Goal: Task Accomplishment & Management: Complete application form

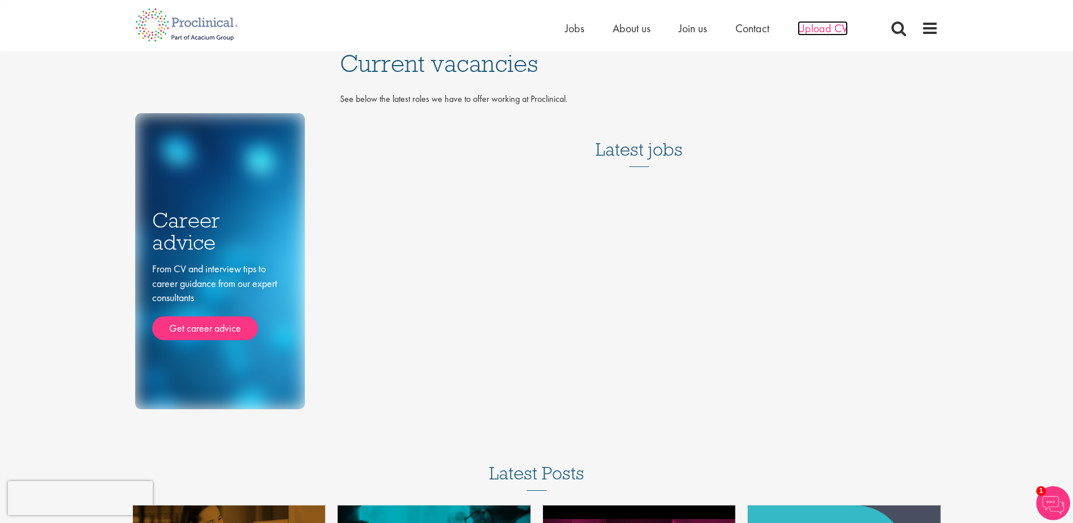
click at [819, 29] on span "Upload CV" at bounding box center [823, 28] width 50 height 15
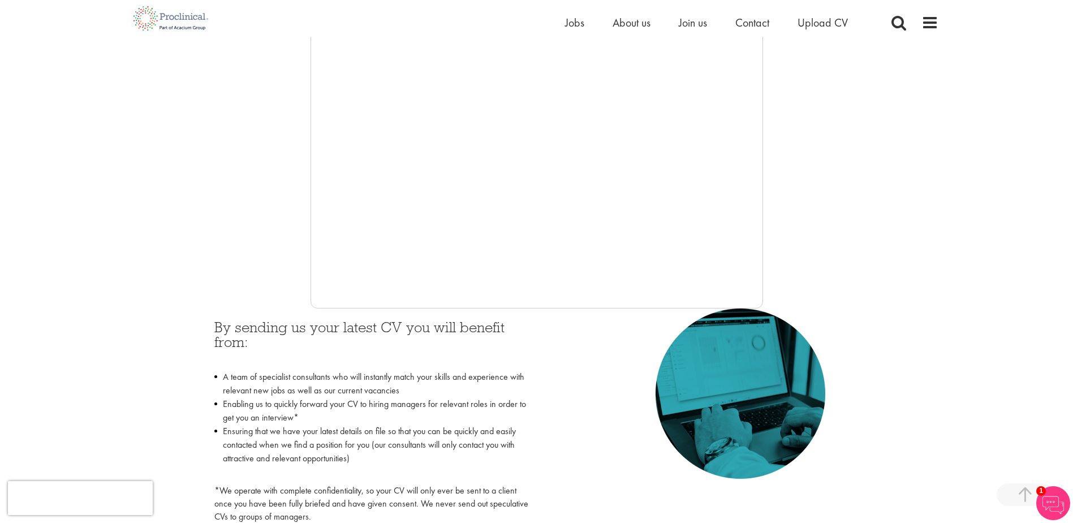
scroll to position [283, 0]
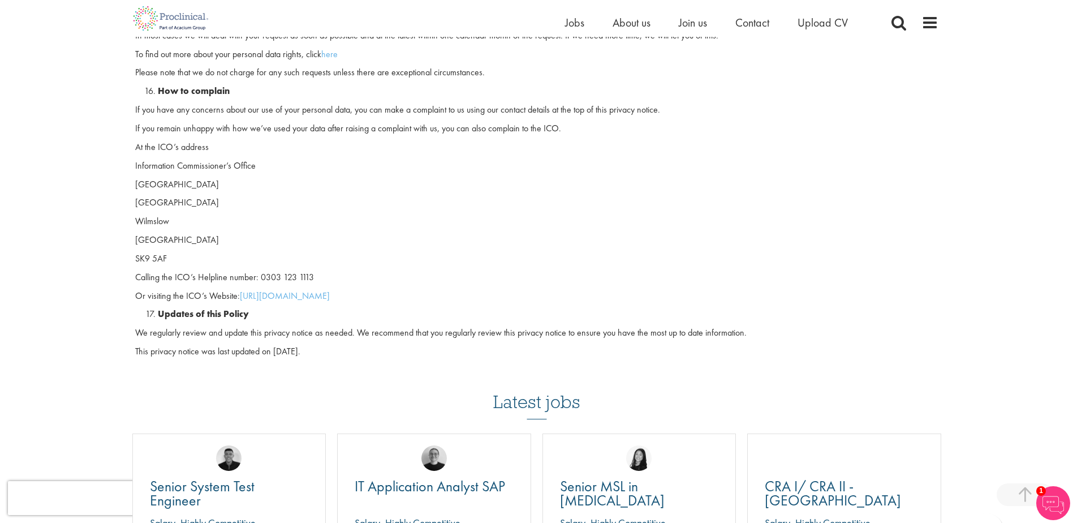
scroll to position [2941, 0]
